Goal: Navigation & Orientation: Find specific page/section

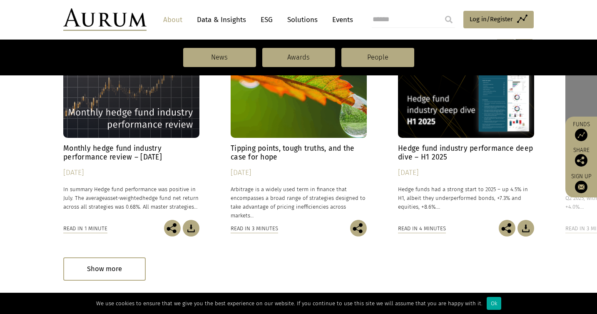
scroll to position [629, 0]
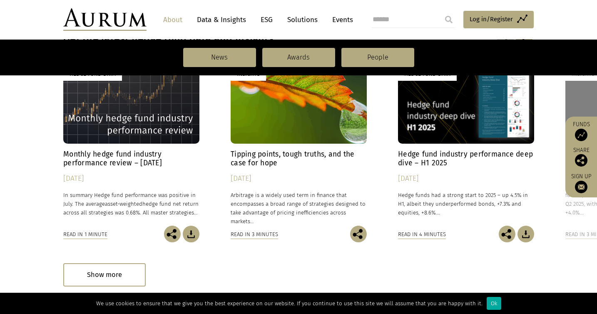
click at [236, 19] on link "Data & Insights" at bounding box center [221, 19] width 57 height 15
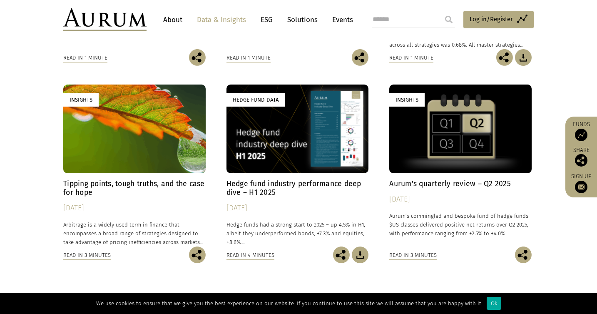
scroll to position [418, 0]
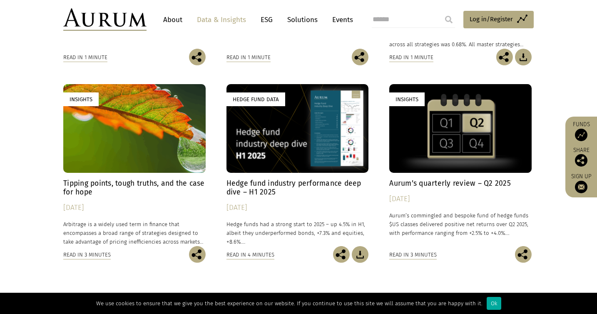
click at [174, 19] on link "About" at bounding box center [172, 19] width 27 height 15
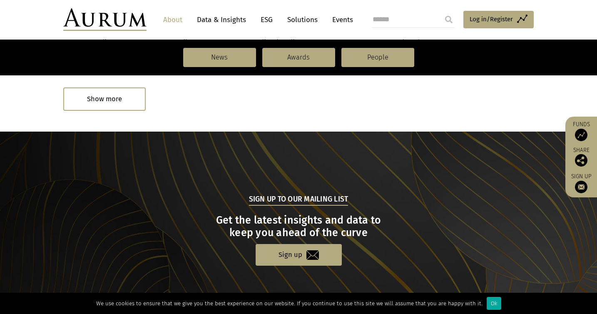
scroll to position [807, 0]
